Goal: Task Accomplishment & Management: Manage account settings

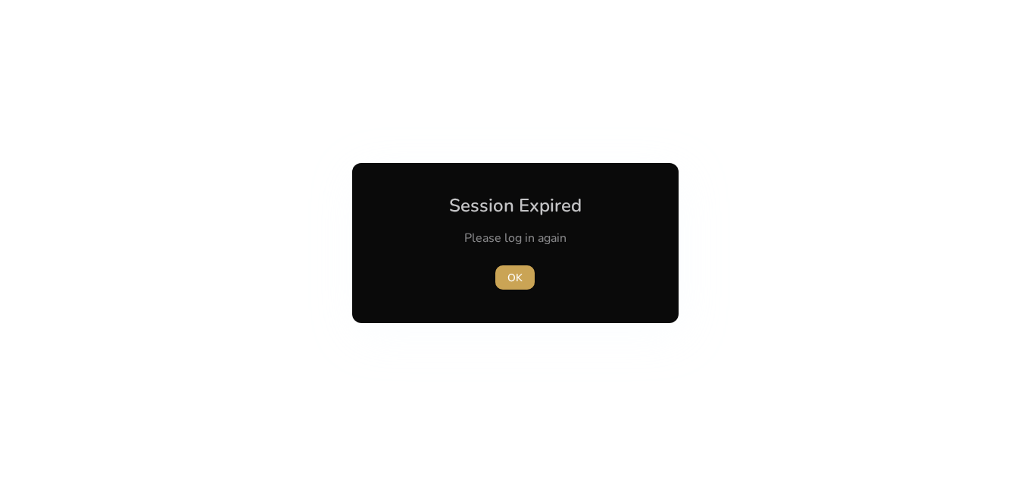
click at [463, 272] on span "OK" at bounding box center [515, 278] width 15 height 16
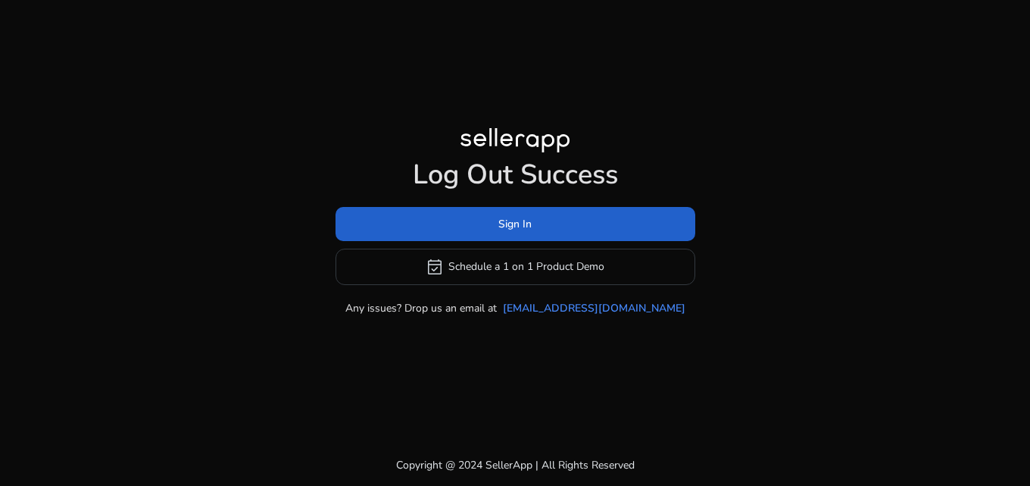
click at [463, 232] on span at bounding box center [516, 223] width 360 height 36
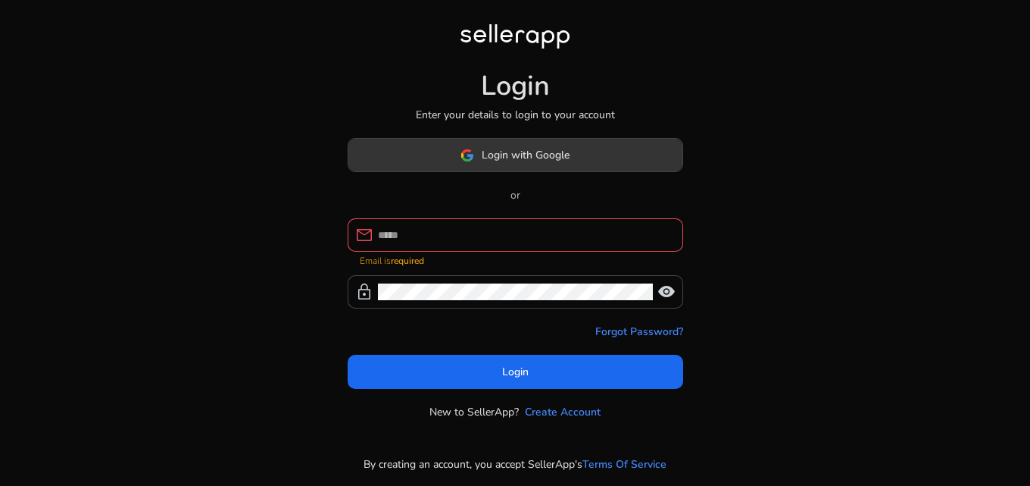
click at [463, 163] on span "Login with Google" at bounding box center [515, 155] width 109 height 16
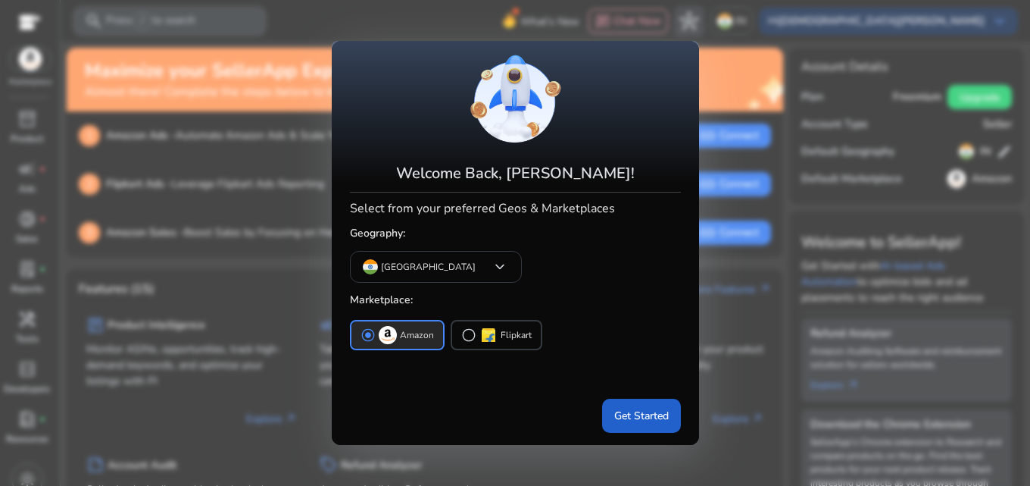
click at [463, 332] on span "Get Started" at bounding box center [641, 416] width 55 height 16
